Goal: Navigation & Orientation: Find specific page/section

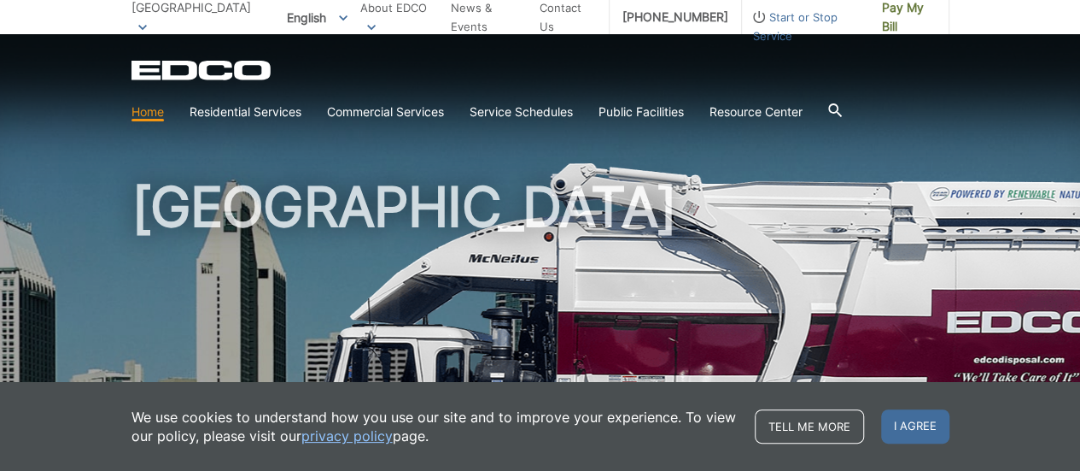
click at [241, 112] on link "Residential Services" at bounding box center [246, 111] width 112 height 19
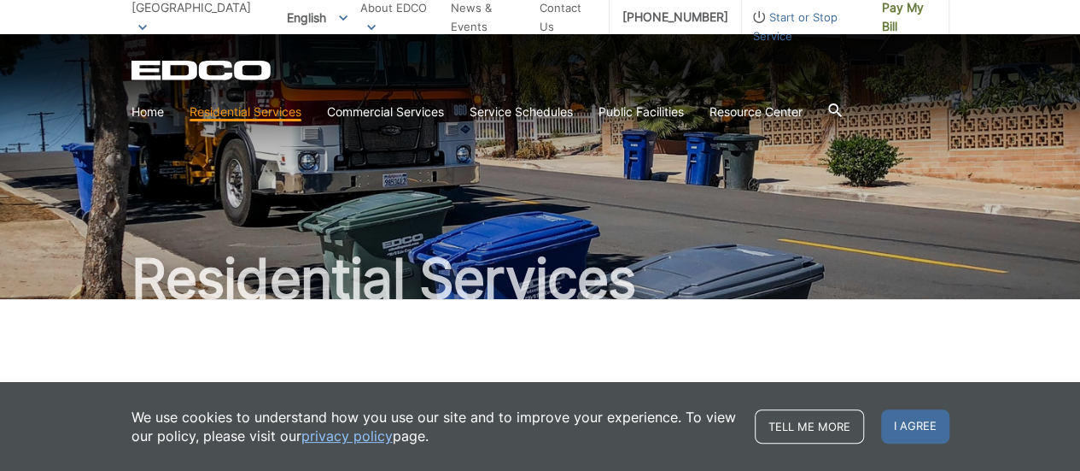
click at [241, 112] on link "Residential Services" at bounding box center [246, 111] width 112 height 19
